Goal: Navigation & Orientation: Find specific page/section

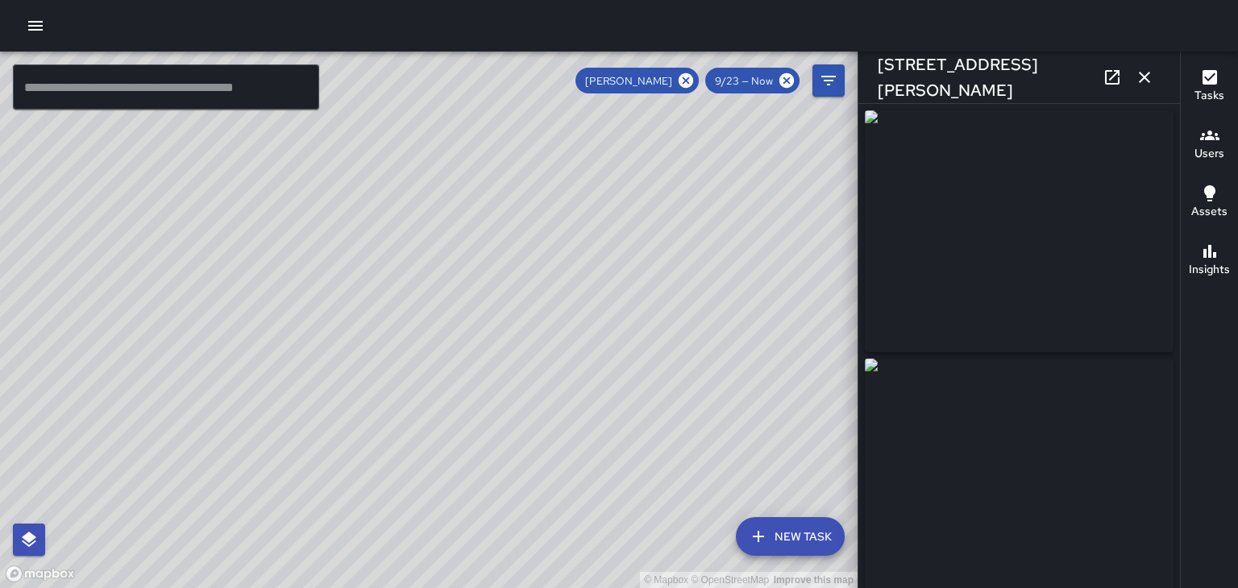
scroll to position [151, 0]
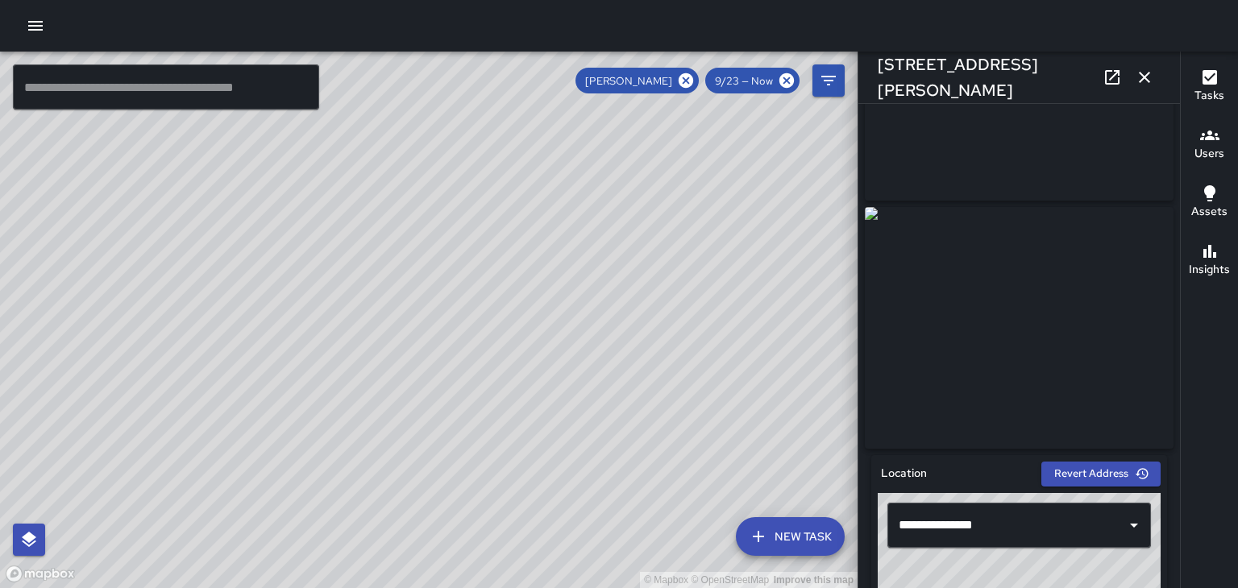
click at [1144, 77] on icon "button" at bounding box center [1144, 77] width 11 height 11
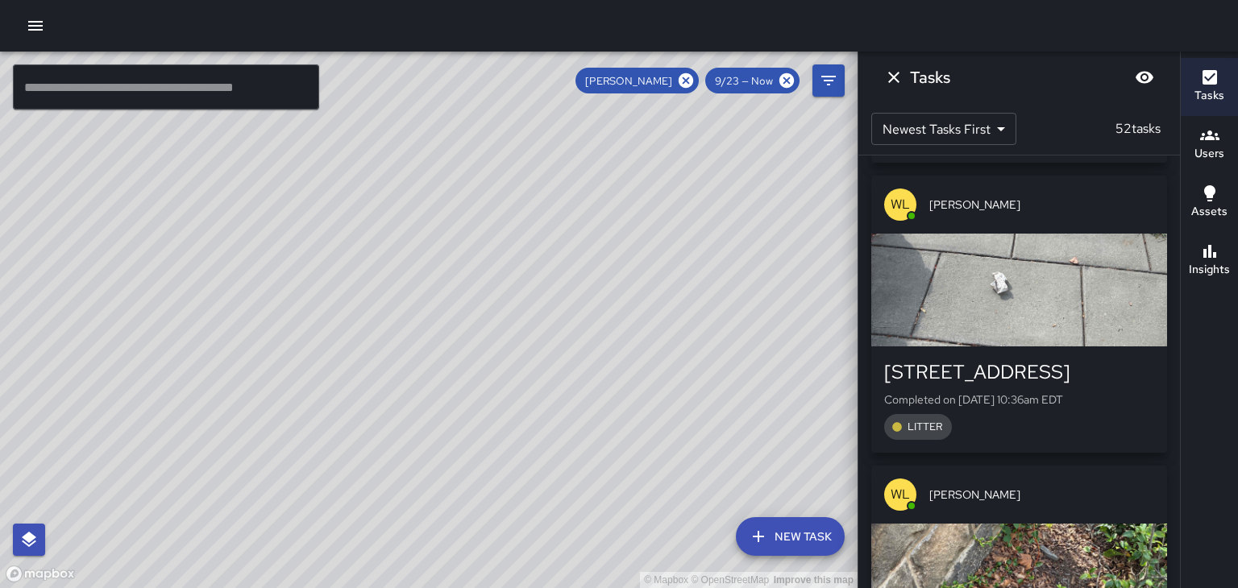
scroll to position [4341, 0]
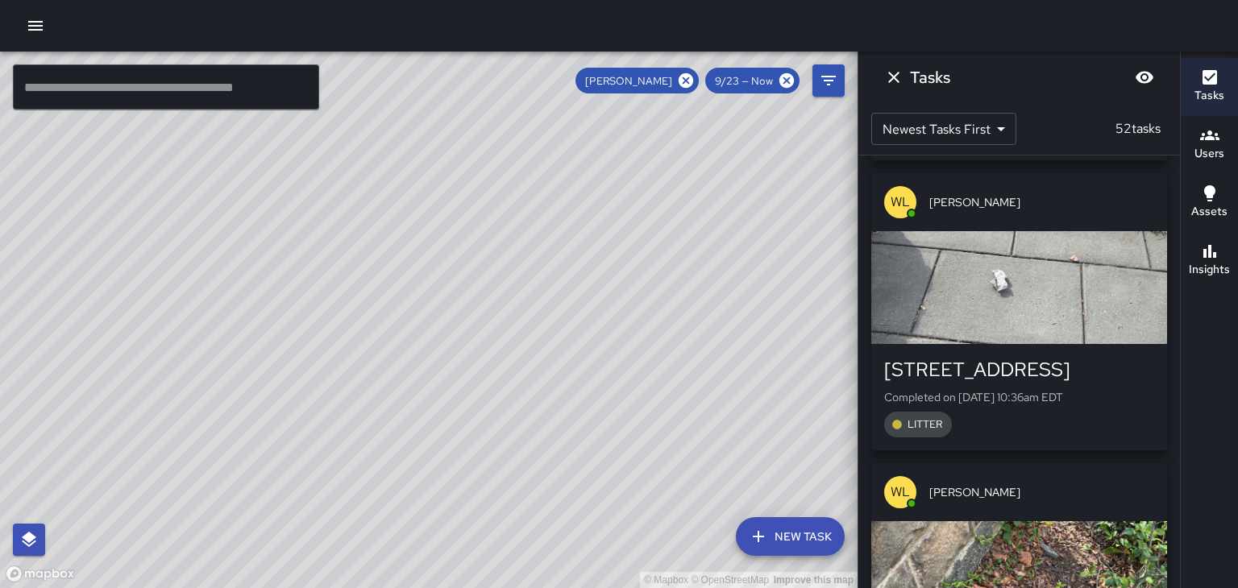
click at [1100, 484] on span "[PERSON_NAME]" at bounding box center [1041, 492] width 225 height 16
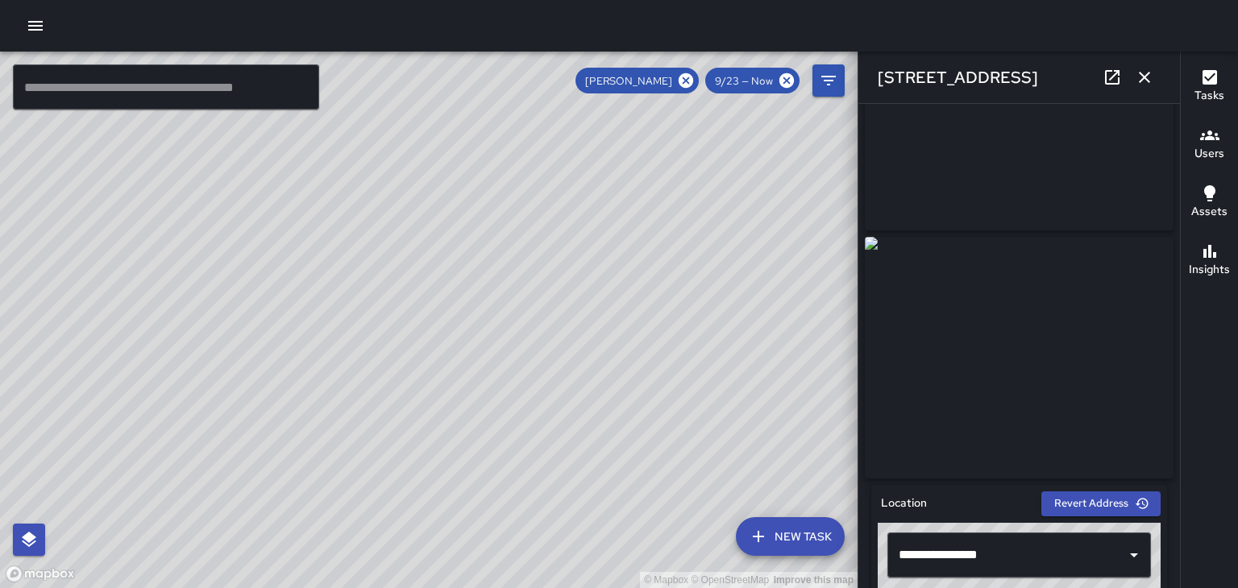
scroll to position [123, 0]
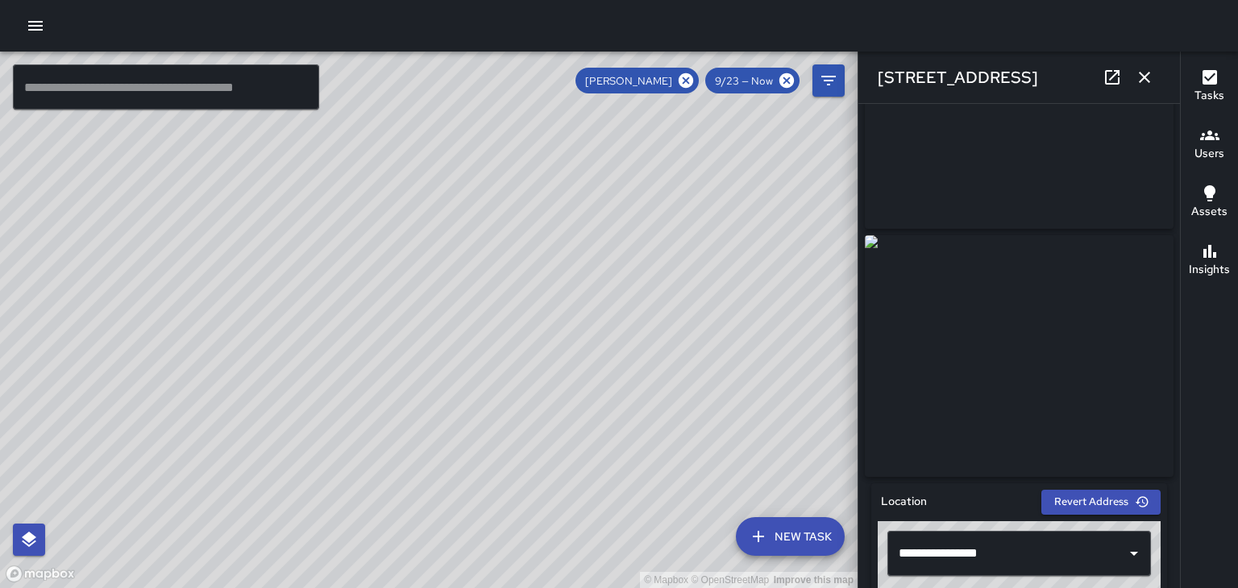
click at [1157, 87] on div "[STREET_ADDRESS]" at bounding box center [1018, 78] width 321 height 52
click at [29, 26] on icon "button" at bounding box center [35, 26] width 15 height 10
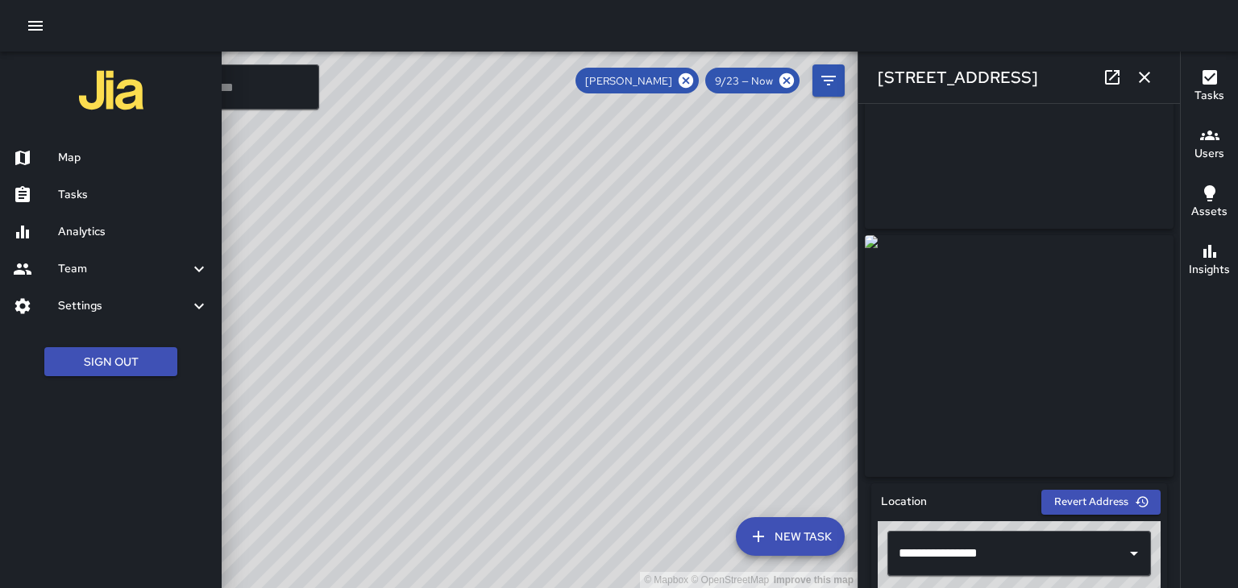
click at [61, 266] on h6 "Team" at bounding box center [123, 269] width 131 height 18
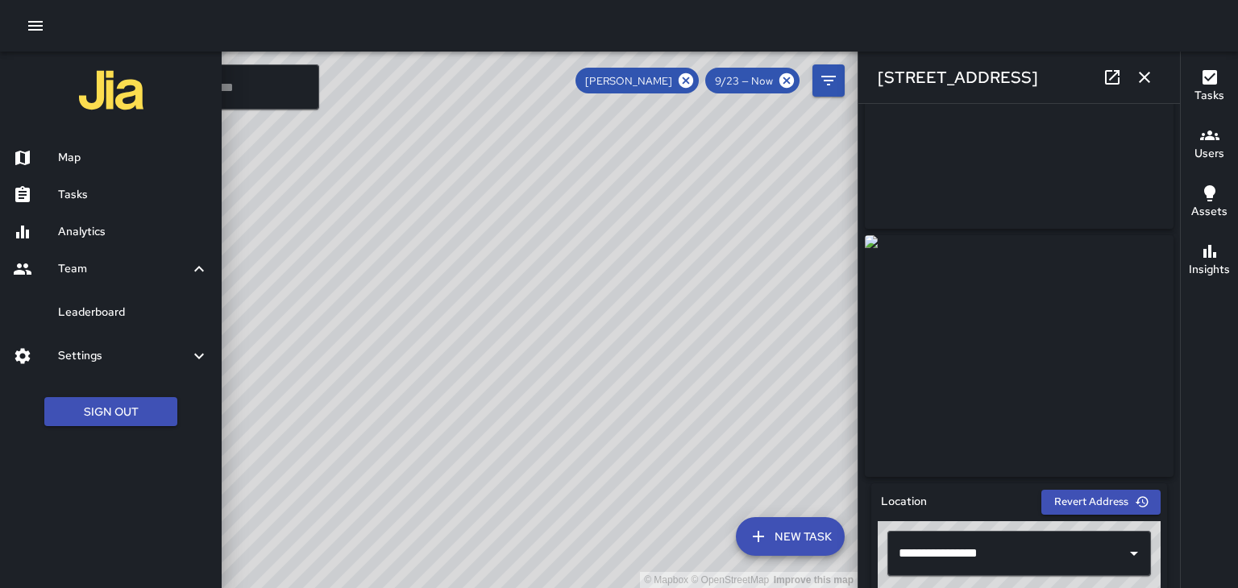
click at [85, 313] on h6 "Leaderboard" at bounding box center [133, 313] width 151 height 18
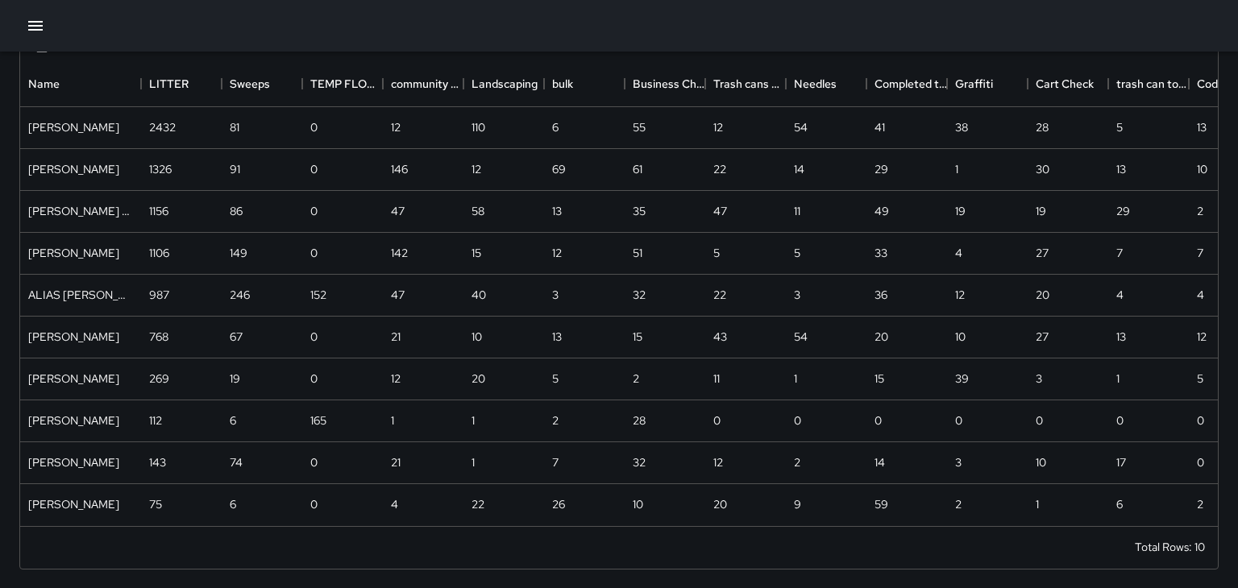
scroll to position [83, 0]
click at [155, 88] on div "LITTER" at bounding box center [162, 84] width 26 height 45
click at [161, 89] on div "LITTER" at bounding box center [162, 84] width 26 height 45
click at [262, 97] on div "Sweeps" at bounding box center [254, 84] width 48 height 45
click at [261, 92] on button "Sort" at bounding box center [266, 84] width 23 height 23
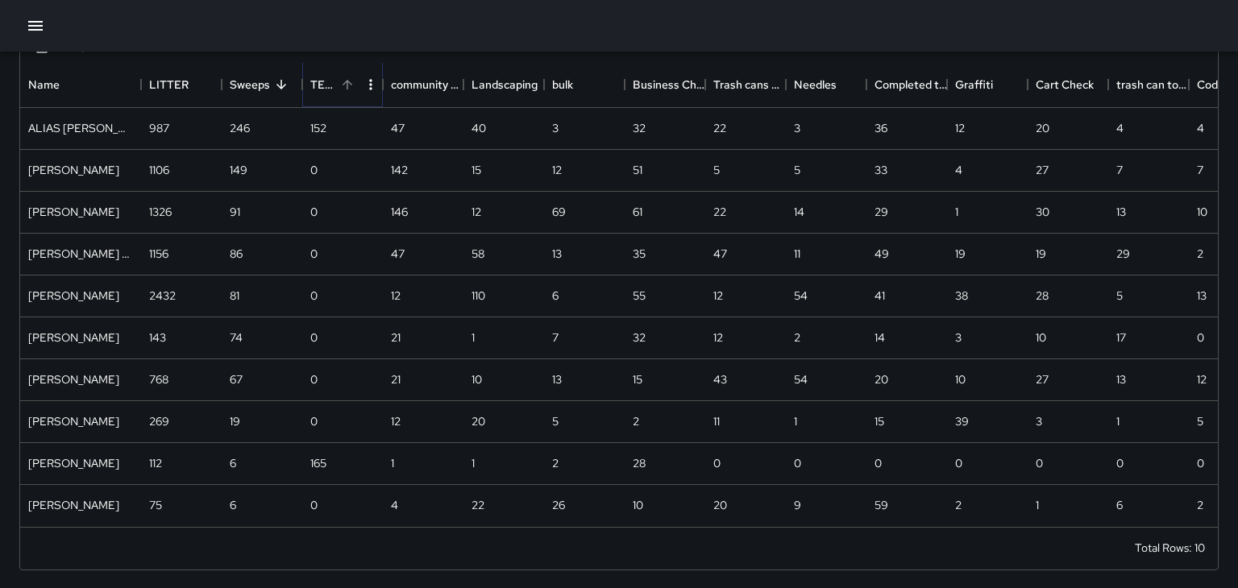
click at [342, 85] on icon "Sort" at bounding box center [347, 84] width 15 height 15
click at [334, 87] on div "TEMP FLOWER BASKET WATERING FIX ASSET" at bounding box center [323, 84] width 26 height 45
click at [418, 89] on button "Sort" at bounding box center [428, 84] width 23 height 23
click at [419, 87] on button "Sort" at bounding box center [428, 84] width 23 height 23
click at [400, 87] on div "community engagement" at bounding box center [404, 84] width 26 height 45
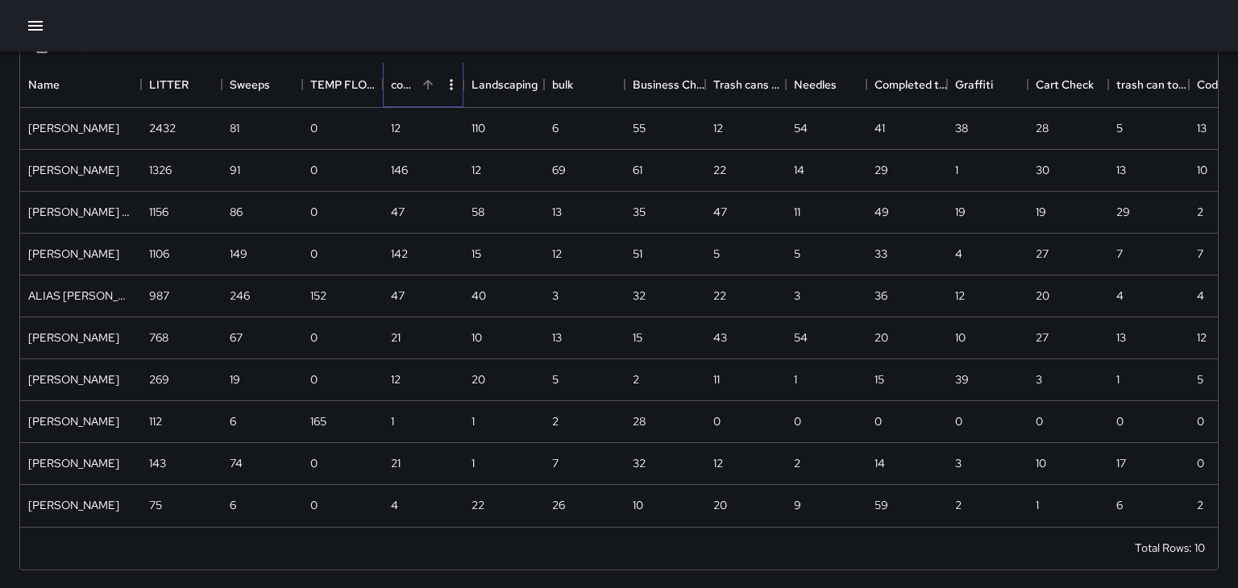
click at [403, 85] on div "community engagement" at bounding box center [404, 84] width 26 height 45
click at [400, 85] on div "community engagement" at bounding box center [404, 84] width 26 height 45
click at [498, 90] on button "Sort" at bounding box center [508, 86] width 23 height 23
click at [421, 94] on button "Sort" at bounding box center [428, 86] width 23 height 23
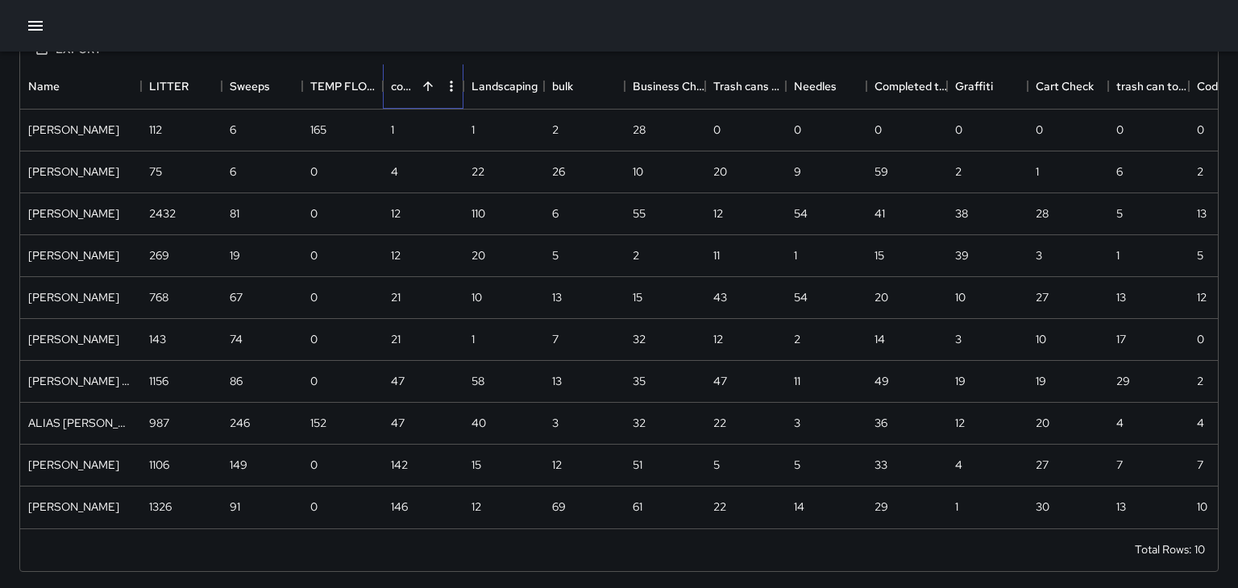
click at [398, 96] on div "community engagement" at bounding box center [404, 86] width 26 height 45
click at [500, 93] on button "Sort" at bounding box center [508, 86] width 23 height 23
click at [564, 93] on div "bulk" at bounding box center [562, 86] width 21 height 45
click at [574, 88] on button "Sort" at bounding box center [584, 86] width 23 height 23
click at [670, 97] on button "Sort" at bounding box center [669, 86] width 23 height 23
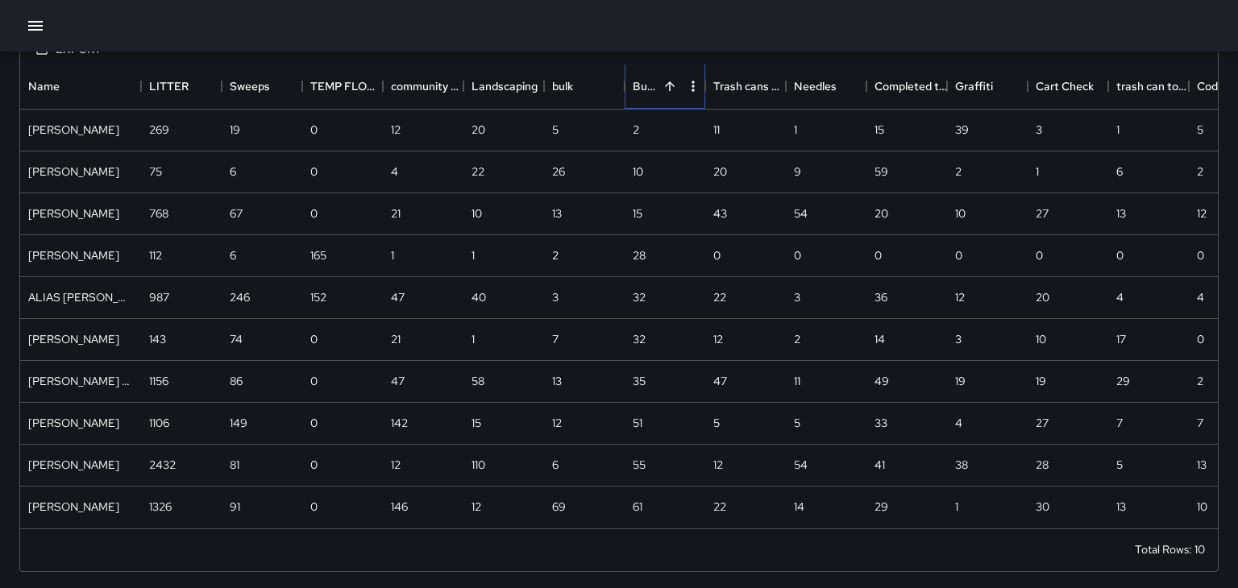
click at [645, 87] on div "Business Check" at bounding box center [646, 86] width 26 height 45
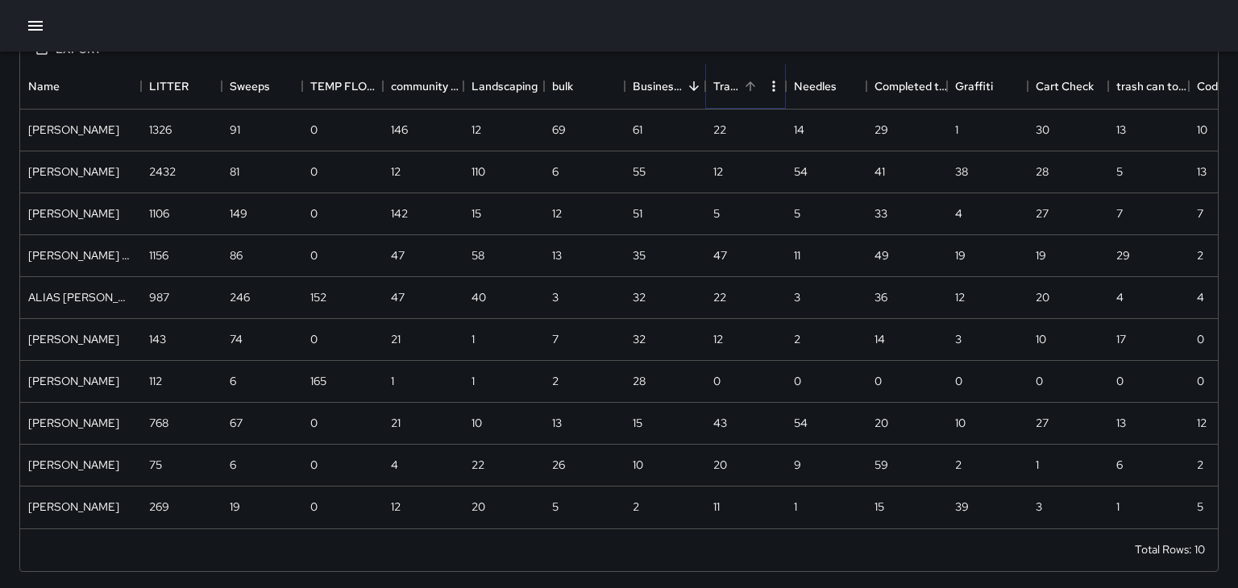
click at [743, 92] on icon "Sort" at bounding box center [750, 86] width 15 height 15
click at [733, 91] on div "Trash cans wipe downs" at bounding box center [726, 86] width 26 height 45
